Goal: Task Accomplishment & Management: Use online tool/utility

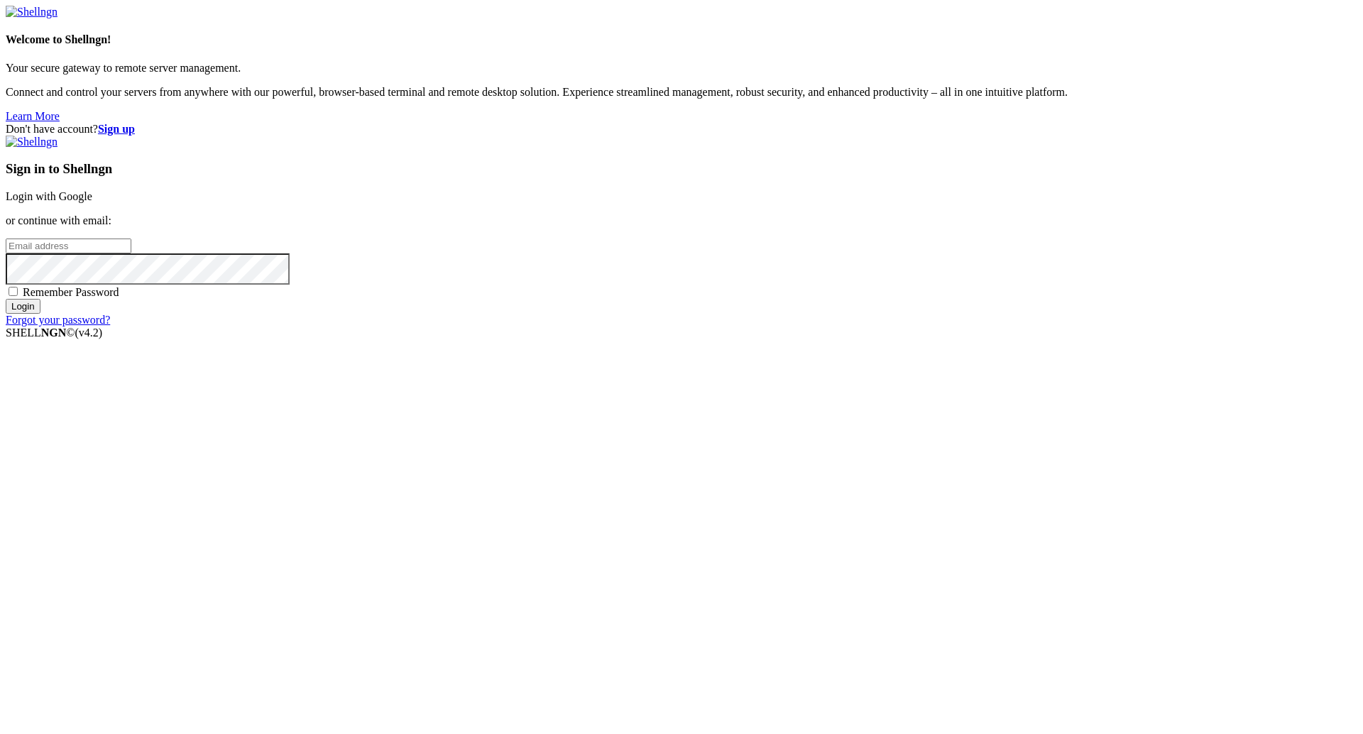
type input "[PERSON_NAME][EMAIL_ADDRESS][DOMAIN_NAME]"
click at [40, 314] on input "Login" at bounding box center [23, 306] width 35 height 15
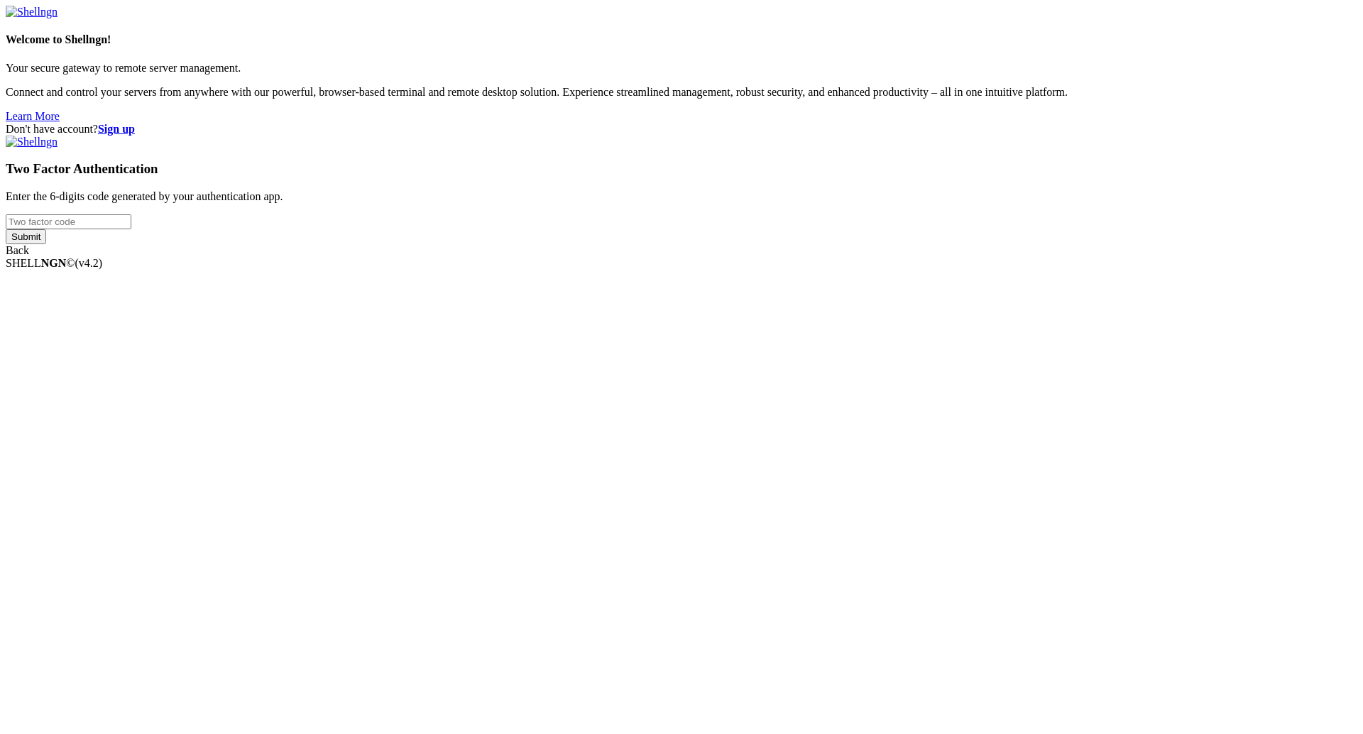
click at [131, 229] on input "number" at bounding box center [69, 221] width 126 height 15
click at [837, 257] on div "Two Factor Authentication Enter the 6-digits code generated by your authenticat…" at bounding box center [682, 196] width 1352 height 121
click at [131, 229] on input "number" at bounding box center [69, 221] width 126 height 15
paste input "062465"
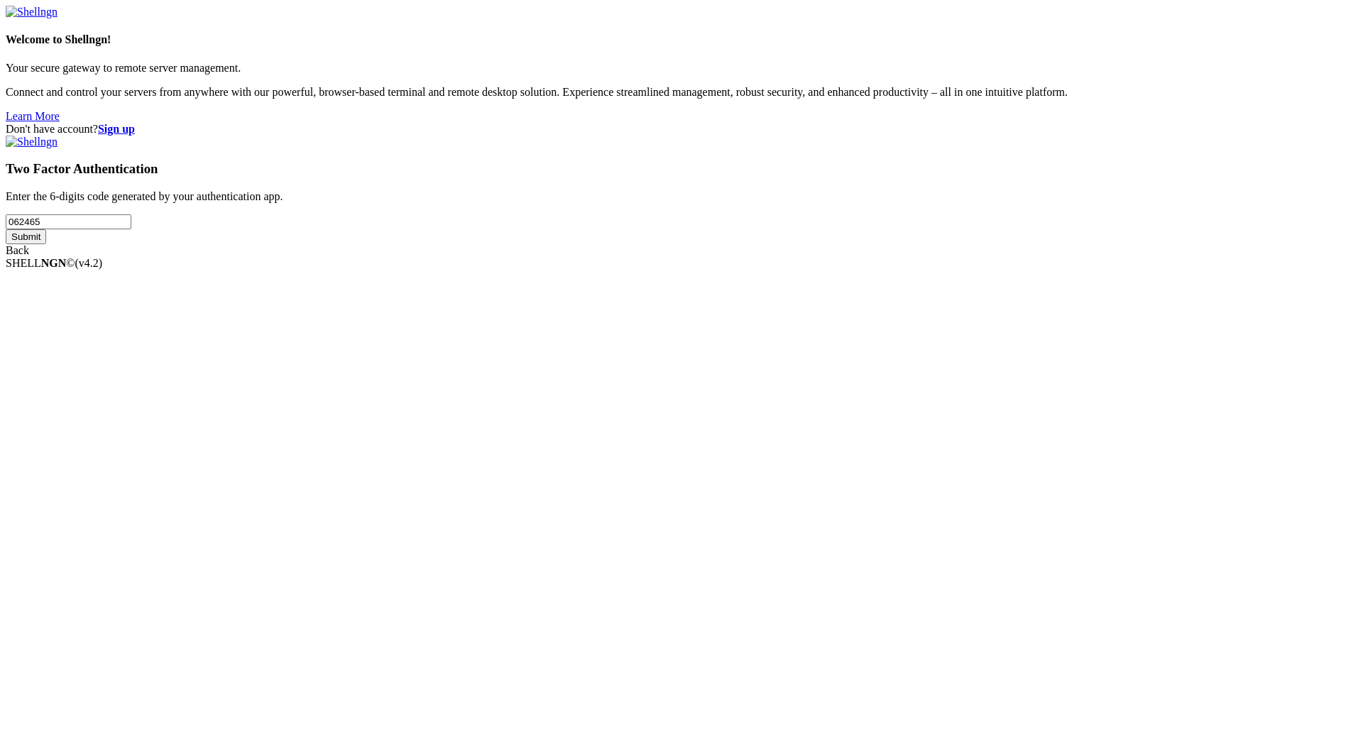
type input "062465"
click at [46, 244] on input "Submit" at bounding box center [26, 236] width 40 height 15
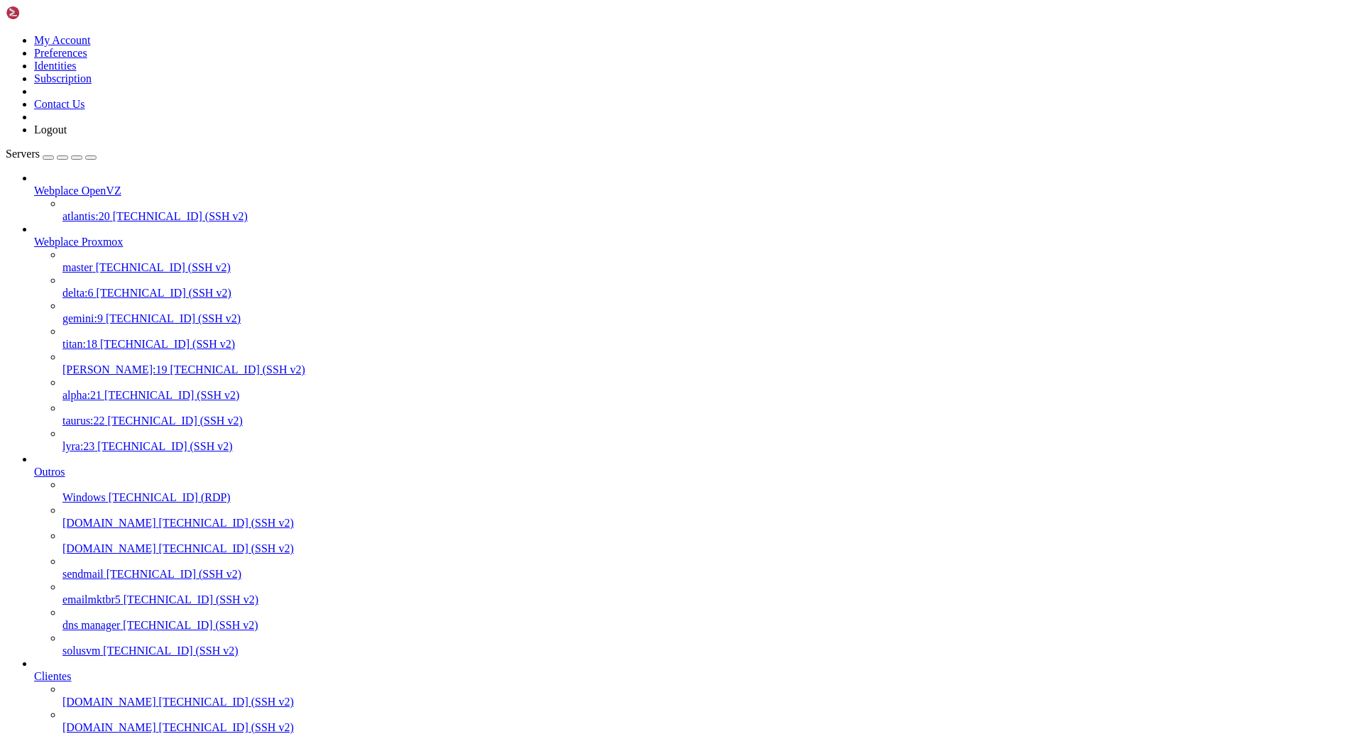
scroll to position [341, 0]
click at [159, 696] on span "[TECHNICAL_ID] (SSH v2)" at bounding box center [226, 702] width 135 height 12
drag, startPoint x: 344, startPoint y: 2144, endPoint x: 13, endPoint y: 2142, distance: 331.5
